Goal: Find specific page/section: Find specific page/section

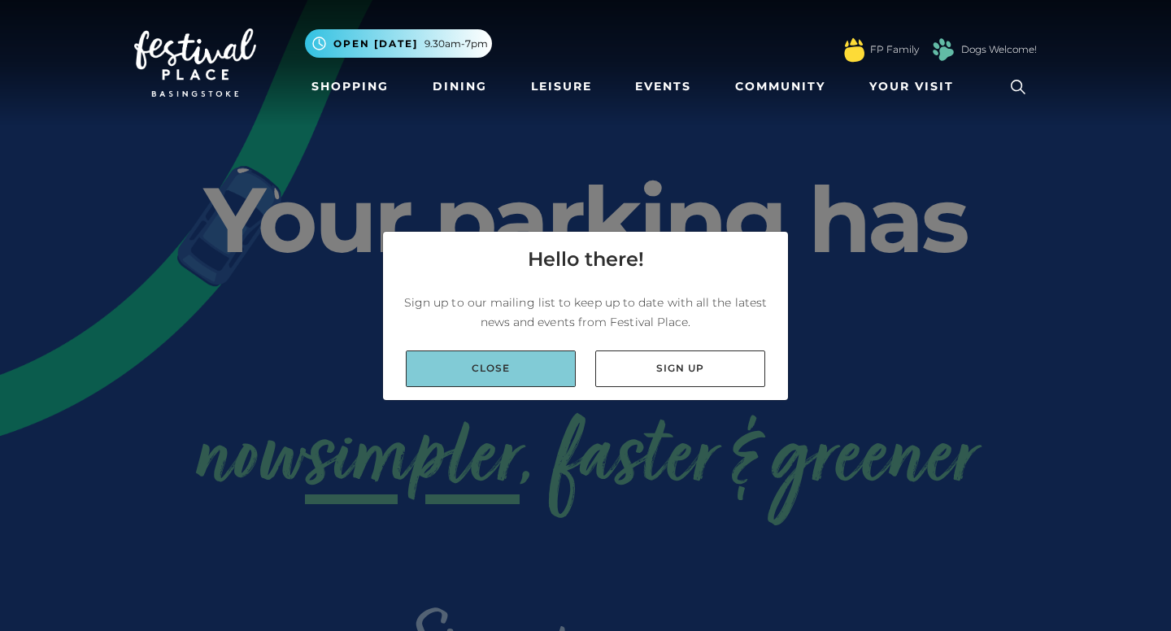
click at [503, 365] on link "Close" at bounding box center [491, 369] width 170 height 37
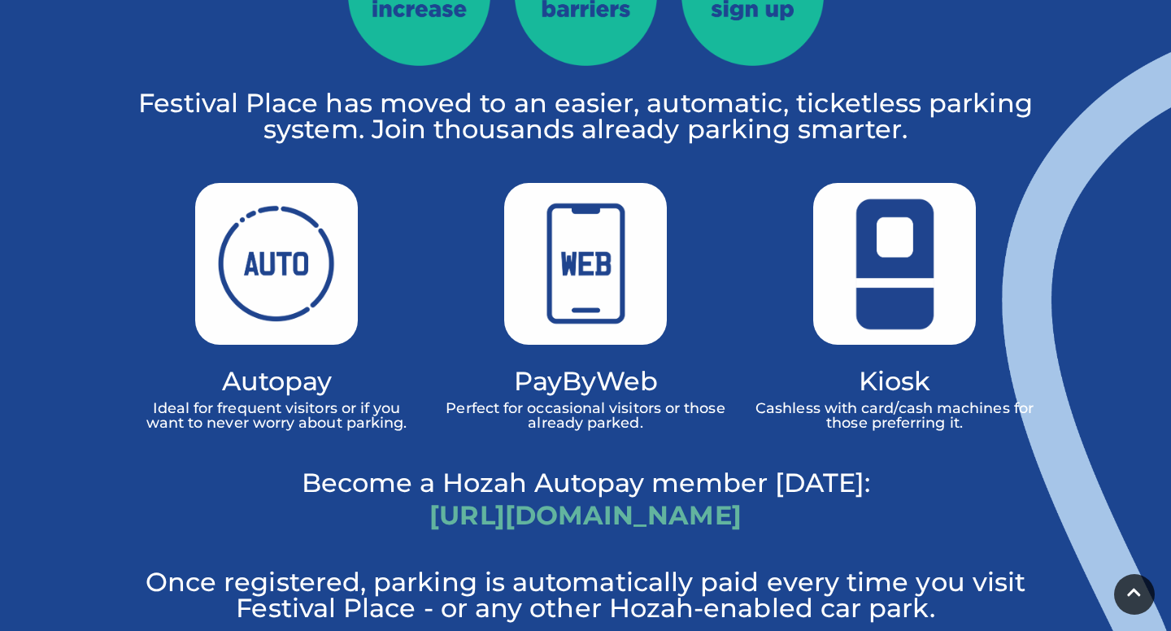
scroll to position [1021, 0]
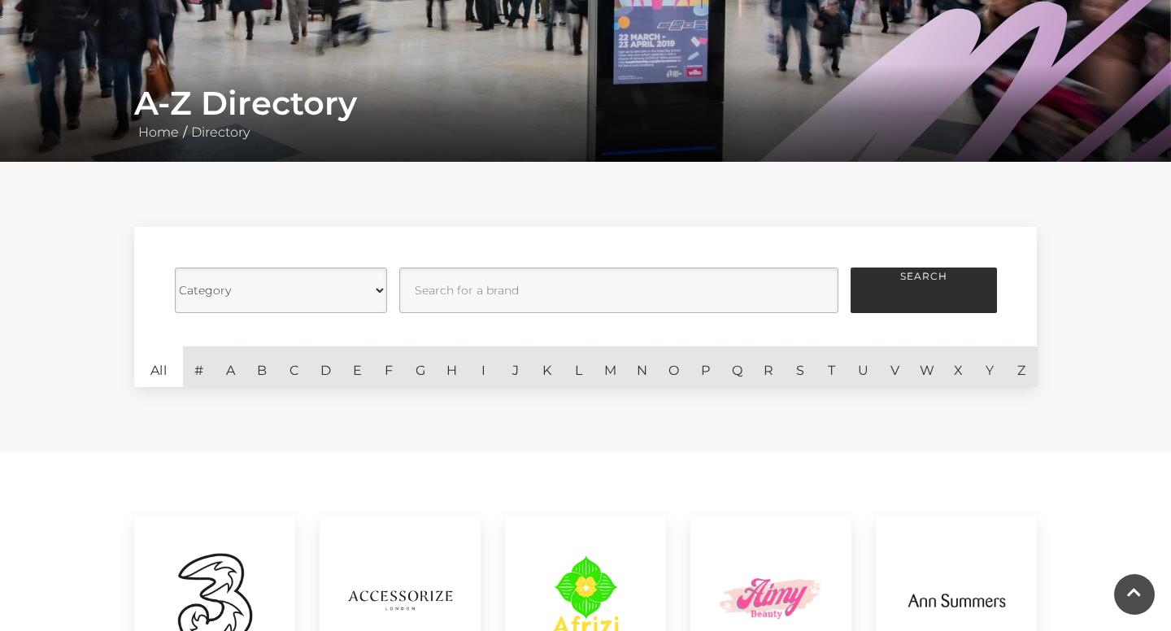
scroll to position [244, 0]
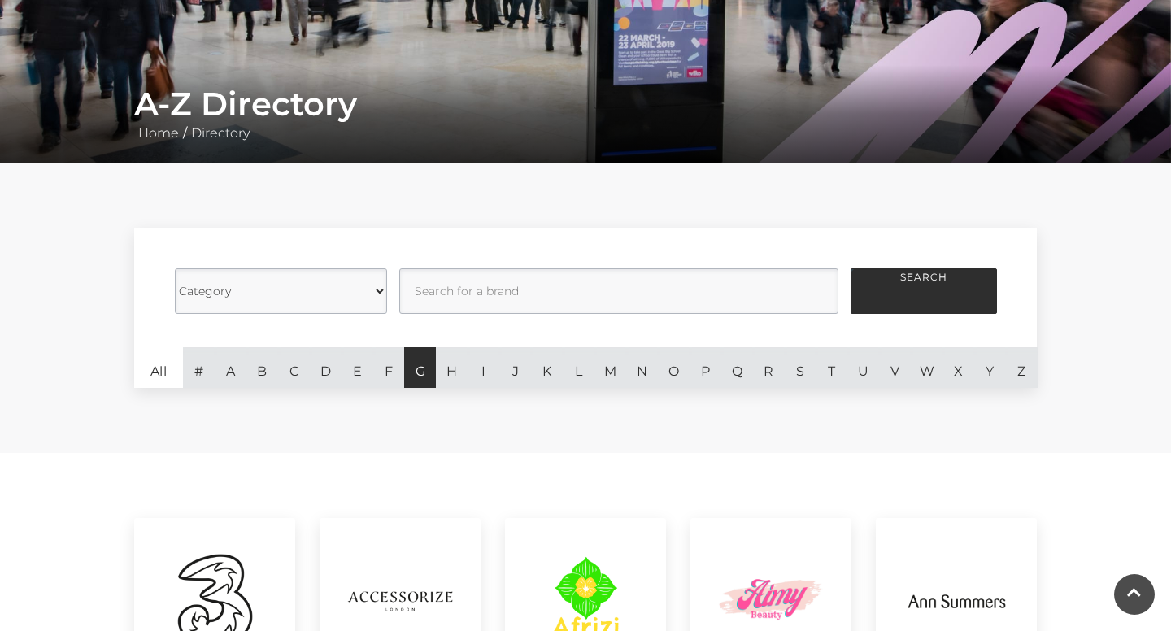
click at [420, 368] on link "G" at bounding box center [420, 367] width 32 height 41
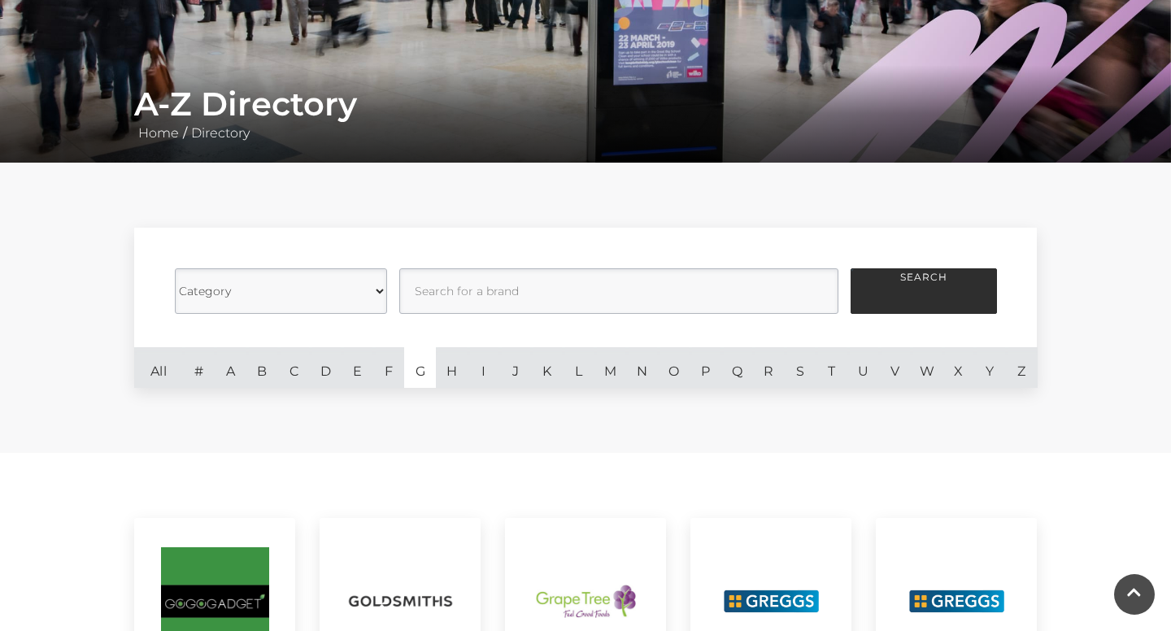
click at [381, 294] on select "Category Cafes Restaurants Fashion Services Technology Homeware Gifts, Statione…" at bounding box center [281, 291] width 212 height 46
select select "21055"
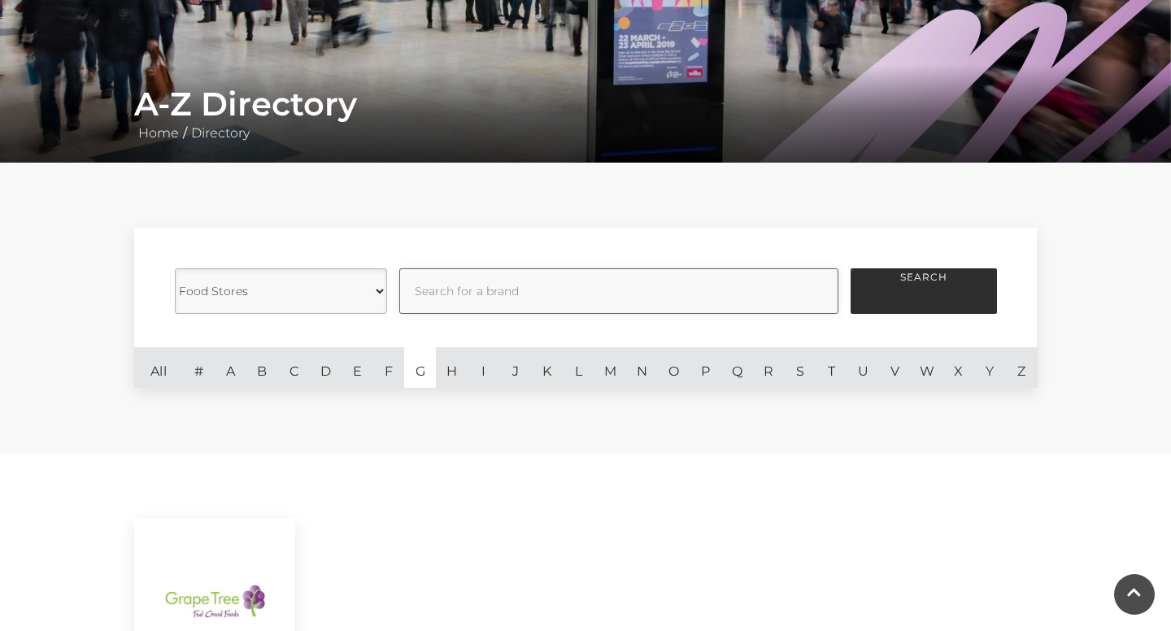
click at [710, 288] on input "text" at bounding box center [618, 291] width 439 height 46
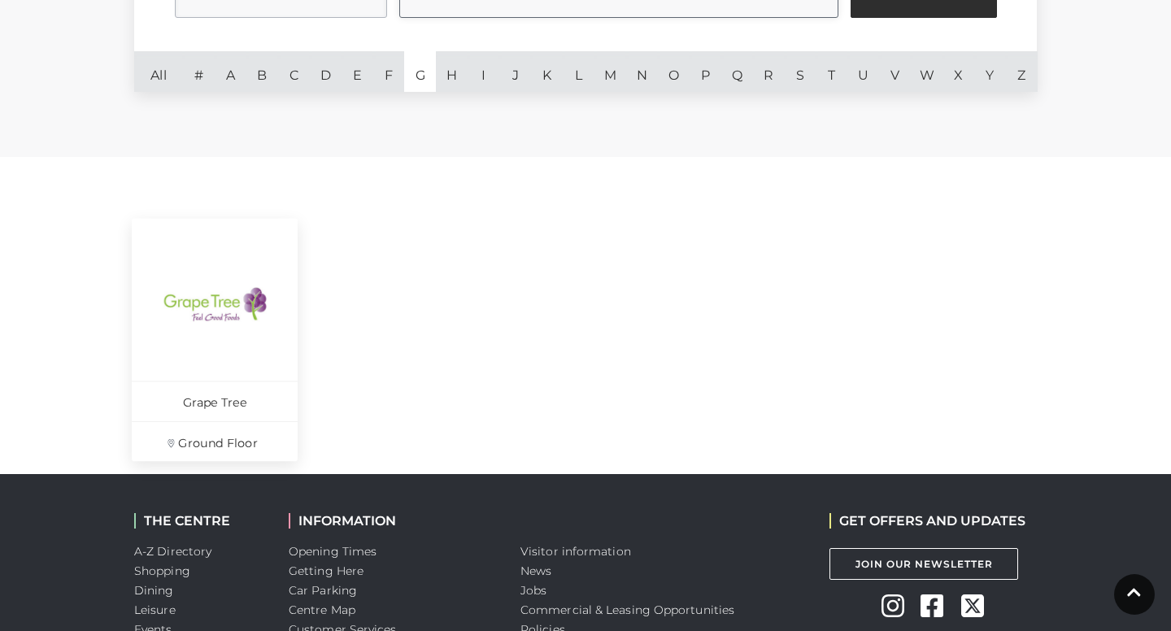
scroll to position [541, 0]
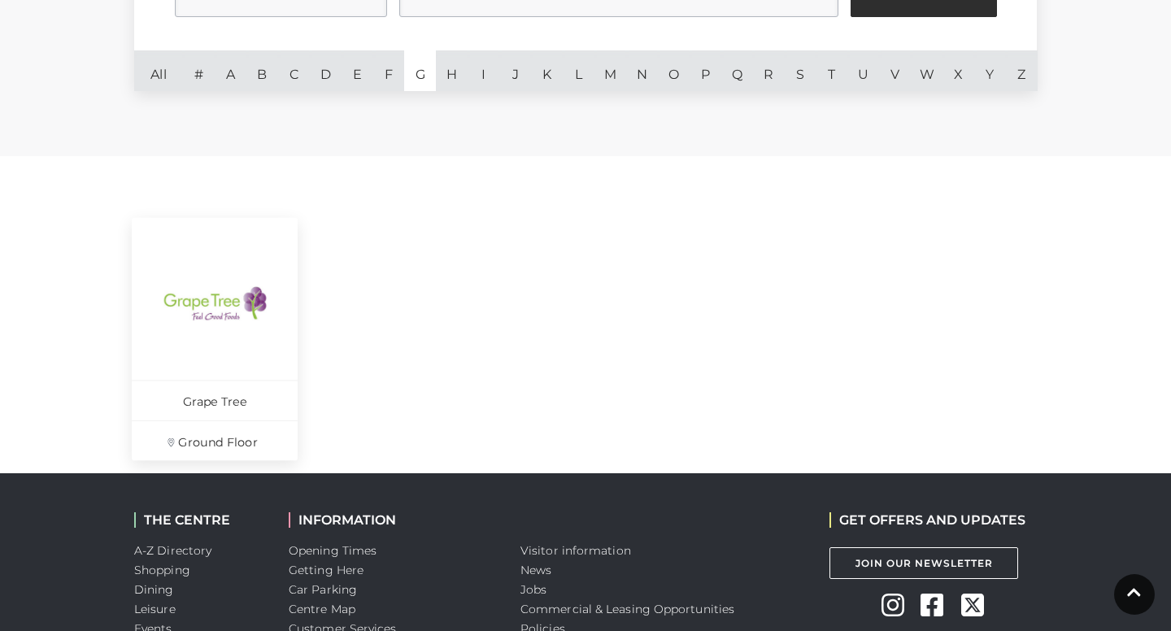
click at [220, 401] on p "Grape Tree" at bounding box center [215, 400] width 166 height 40
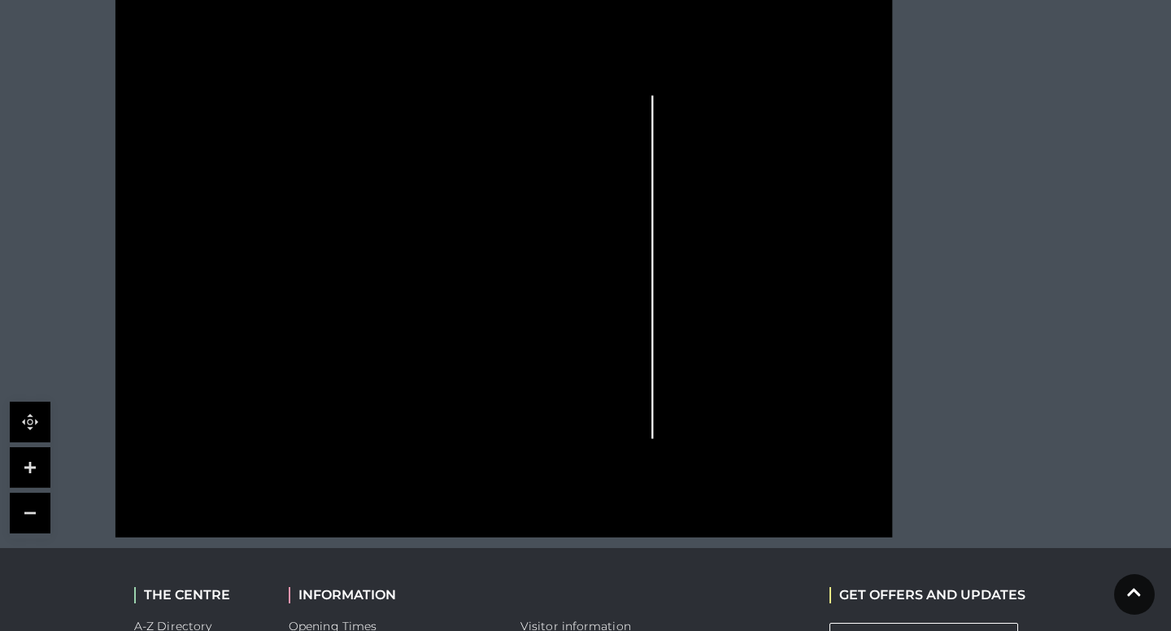
scroll to position [1226, 0]
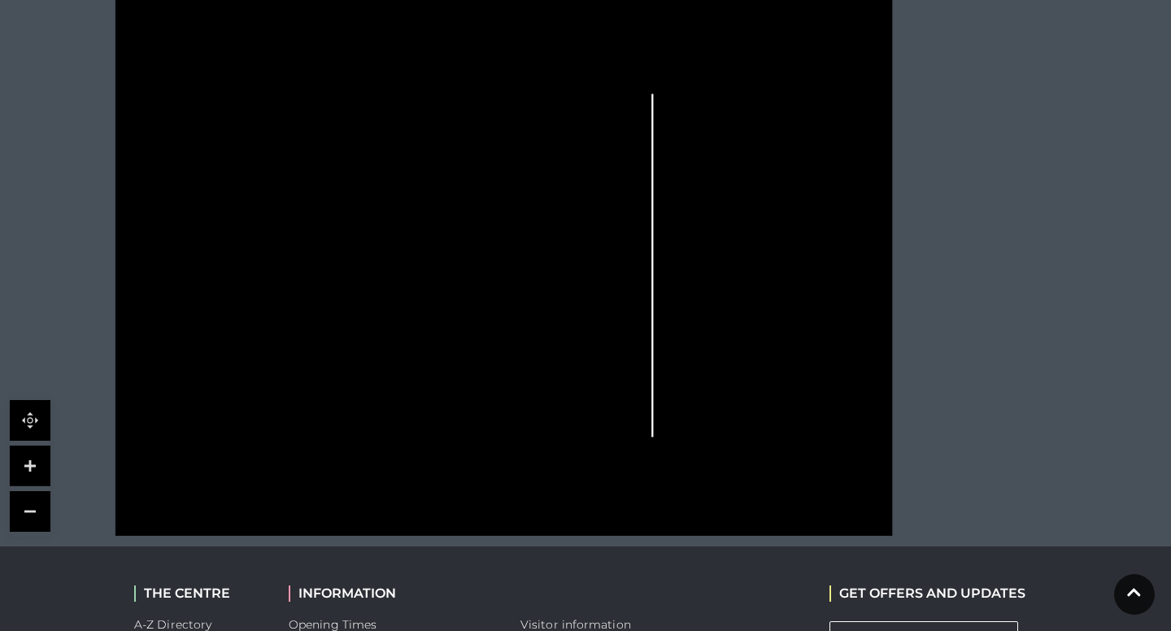
click at [400, 383] on icon at bounding box center [503, 262] width 991 height 548
